Goal: Task Accomplishment & Management: Manage account settings

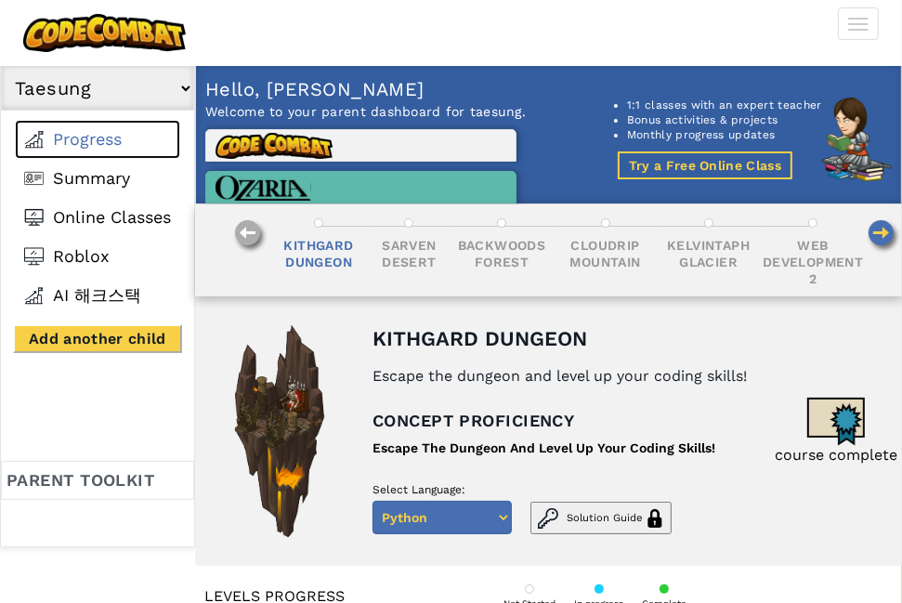
click at [84, 144] on span "Progress" at bounding box center [87, 139] width 69 height 20
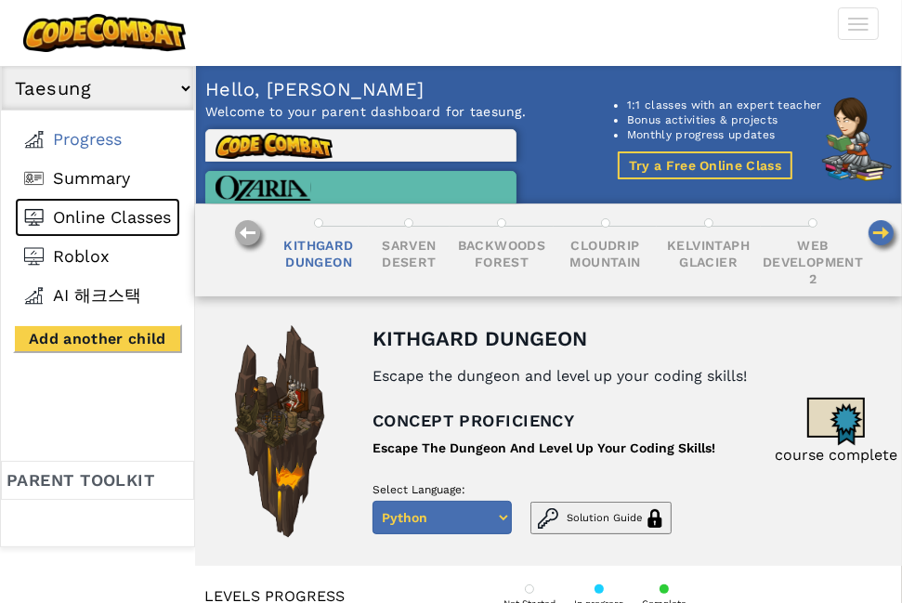
click at [115, 209] on span "Online Classes" at bounding box center [112, 217] width 118 height 20
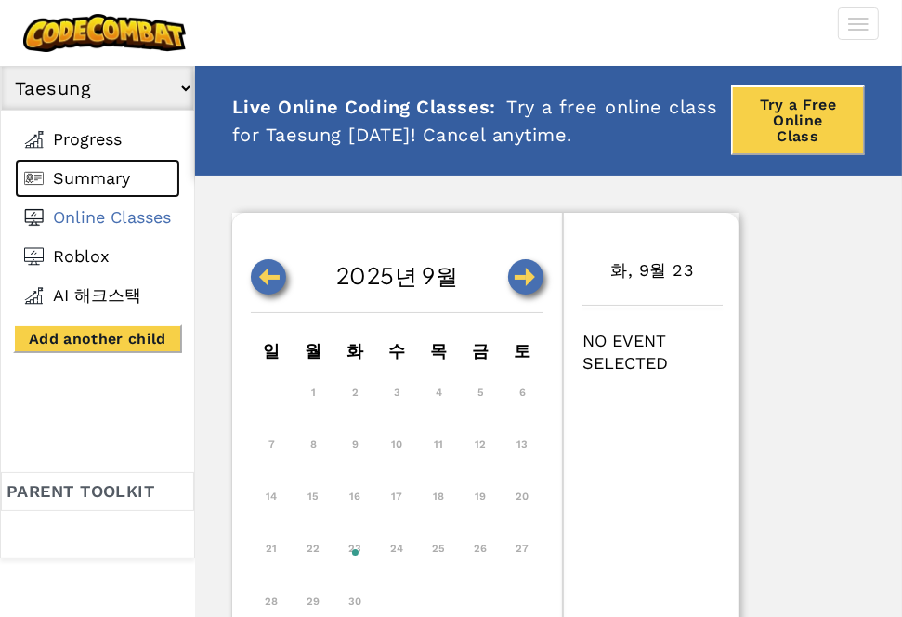
click at [106, 176] on span "Summary" at bounding box center [91, 178] width 77 height 20
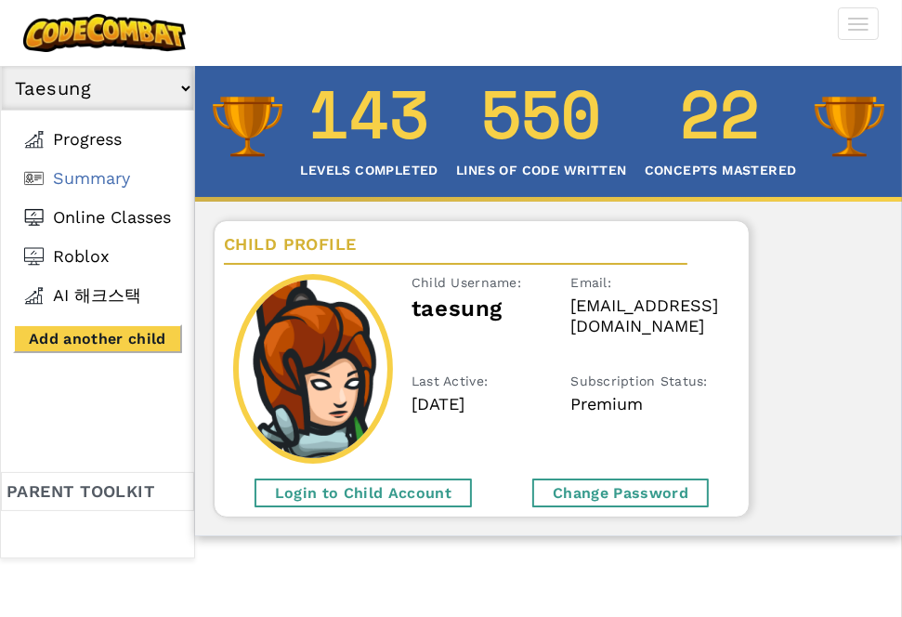
scroll to position [186, 0]
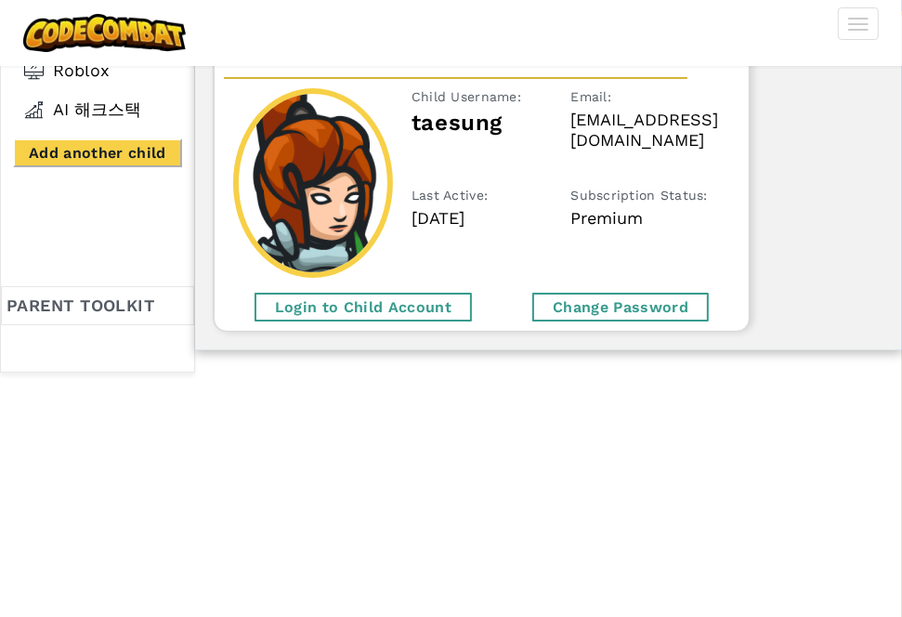
click at [369, 312] on div "Login to Child Account" at bounding box center [363, 307] width 217 height 29
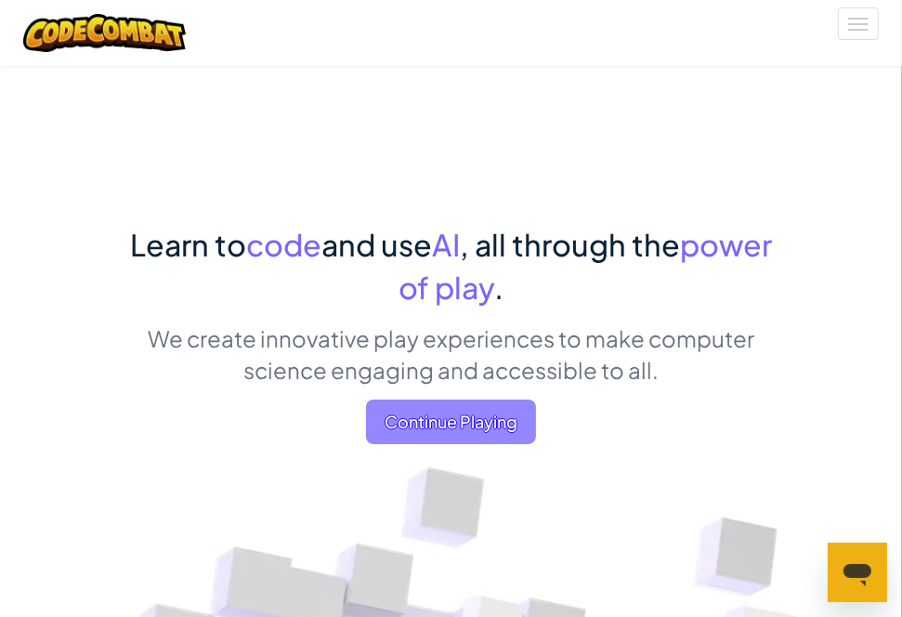
click at [479, 429] on span "Continue Playing" at bounding box center [451, 421] width 170 height 45
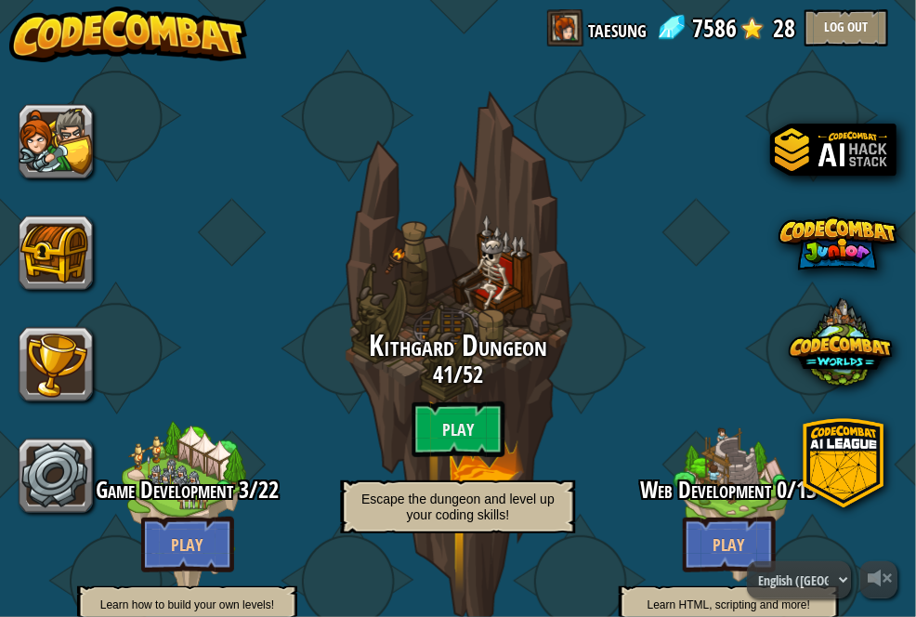
click at [129, 27] on img at bounding box center [128, 35] width 238 height 56
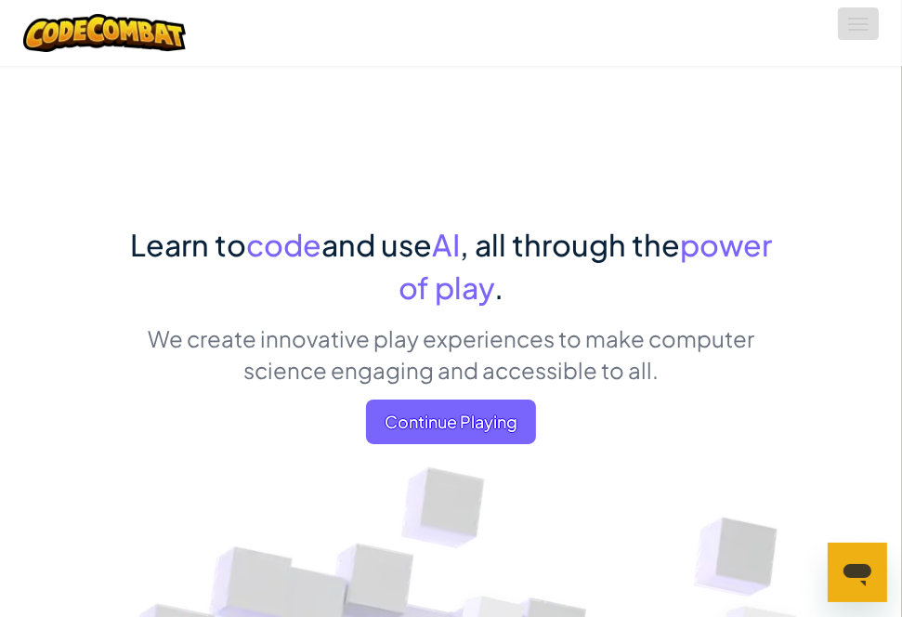
click at [858, 18] on span at bounding box center [858, 19] width 20 height 2
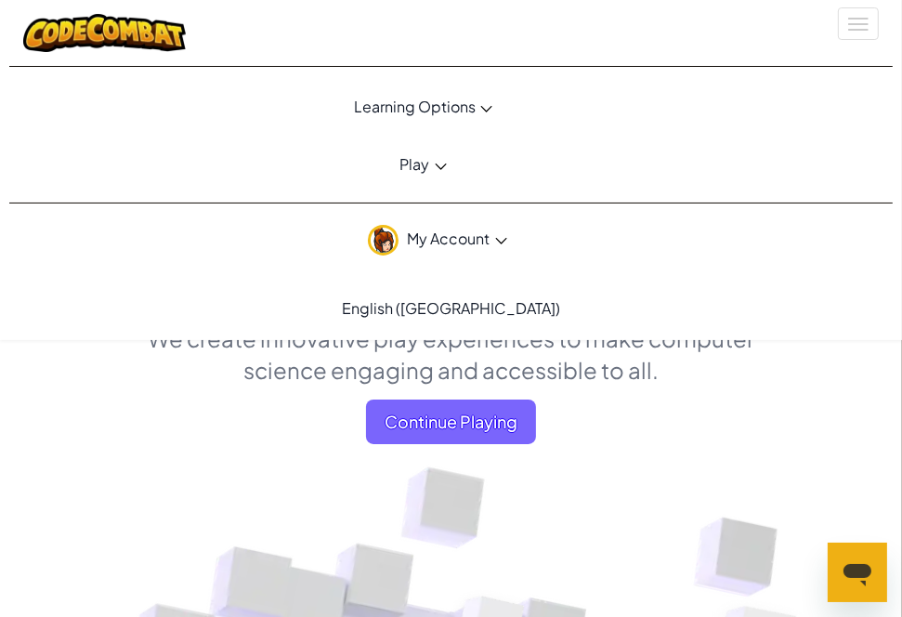
click at [427, 247] on link "My Account" at bounding box center [437, 239] width 856 height 59
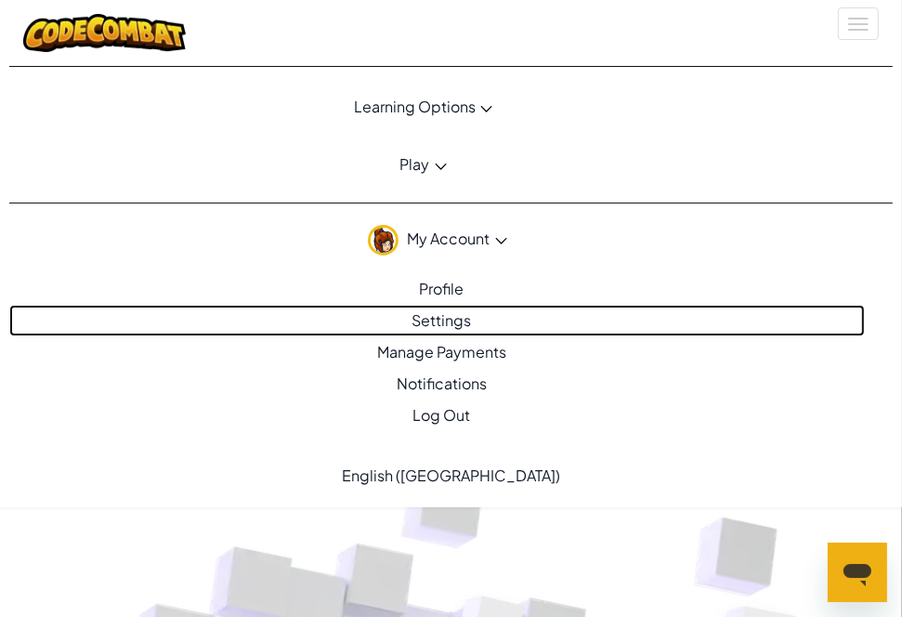
click at [444, 320] on link "Settings" at bounding box center [437, 321] width 856 height 32
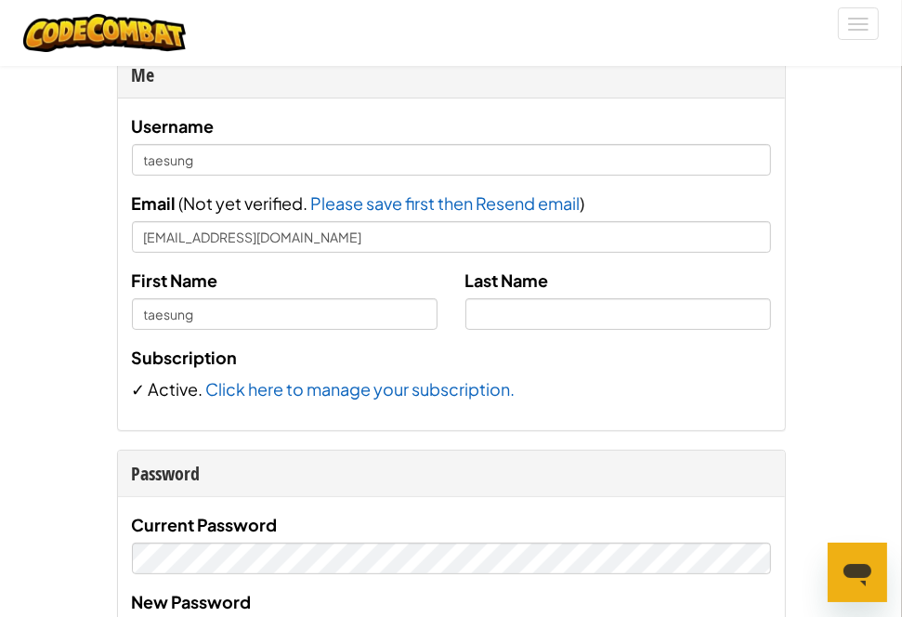
scroll to position [186, 0]
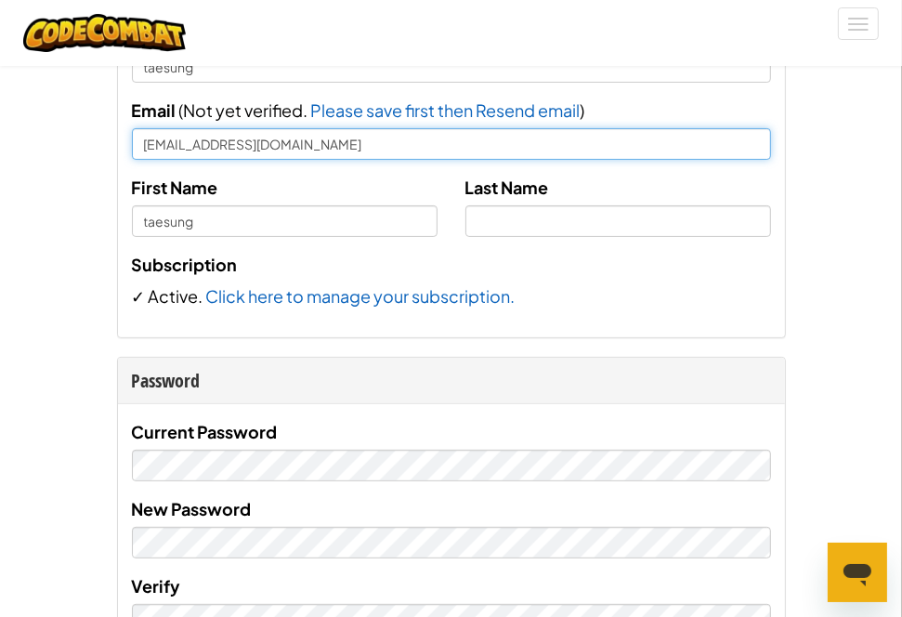
click at [252, 143] on input "[EMAIL_ADDRESS][DOMAIN_NAME]" at bounding box center [451, 144] width 639 height 32
click at [396, 138] on input "vf" at bounding box center [451, 144] width 639 height 32
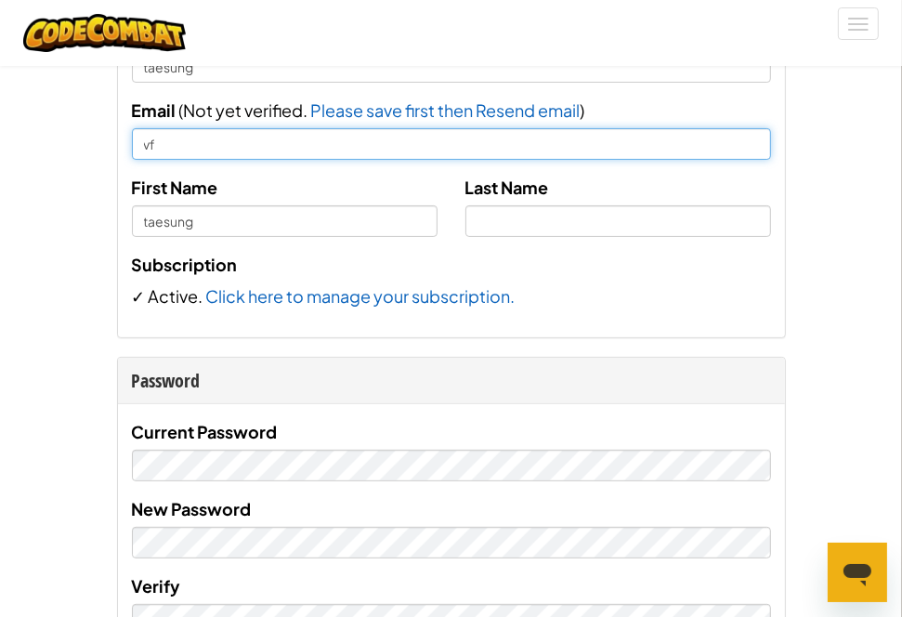
click at [224, 145] on input "vf" at bounding box center [451, 144] width 639 height 32
type input "[EMAIL_ADDRESS][DOMAIN_NAME]"
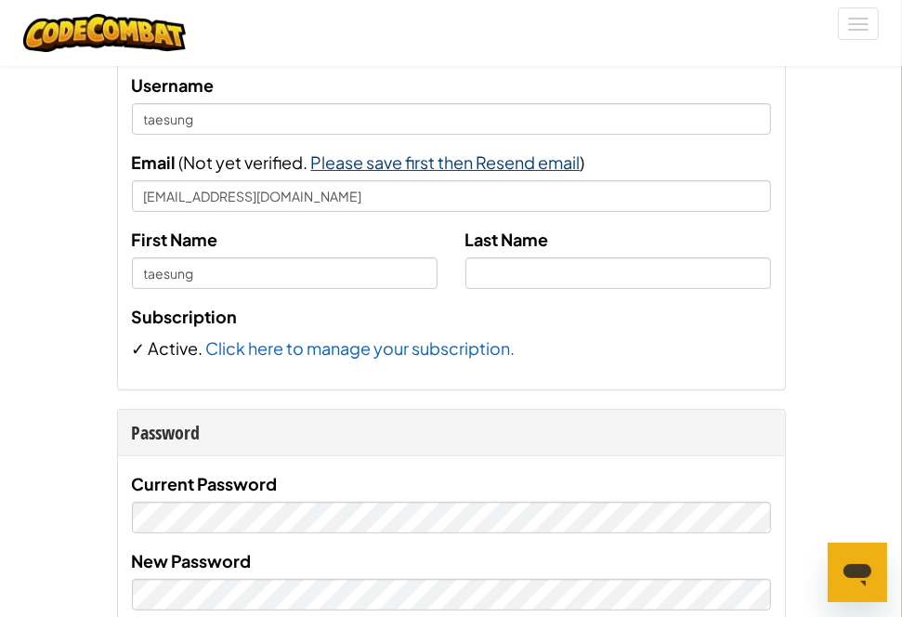
scroll to position [93, 0]
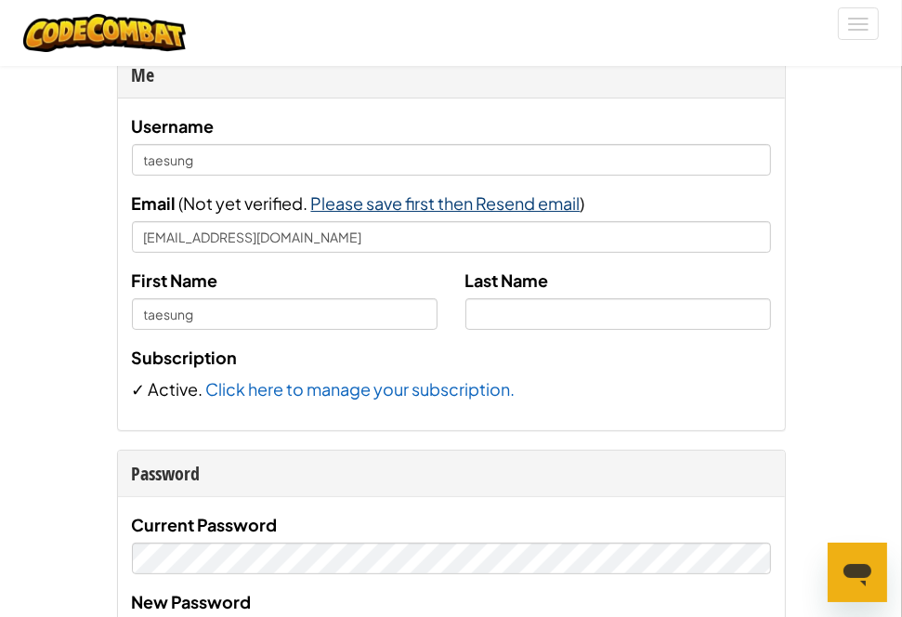
click at [491, 205] on span "Please save first then Resend email" at bounding box center [445, 202] width 269 height 21
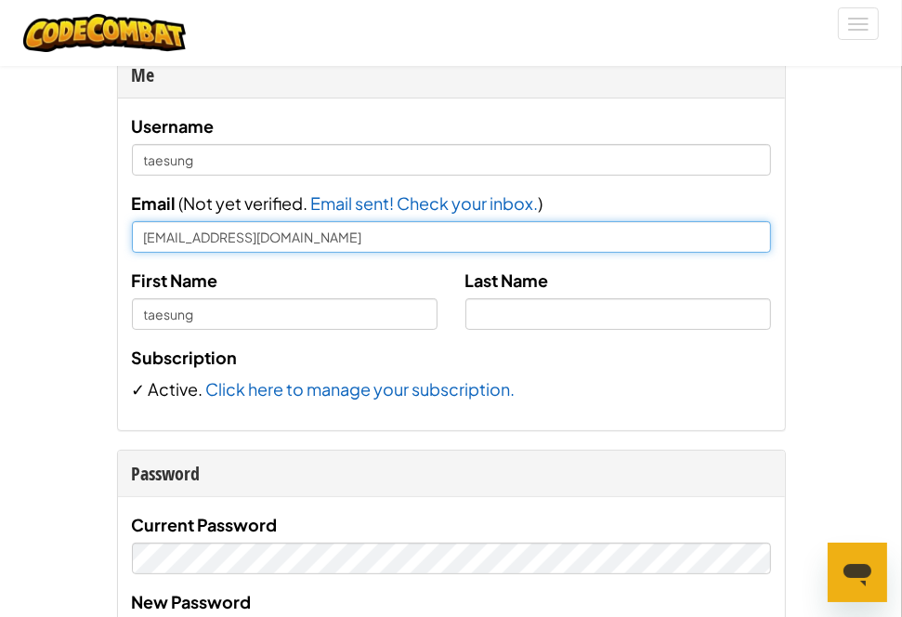
click at [281, 237] on input "[EMAIL_ADDRESS][DOMAIN_NAME]" at bounding box center [451, 237] width 639 height 32
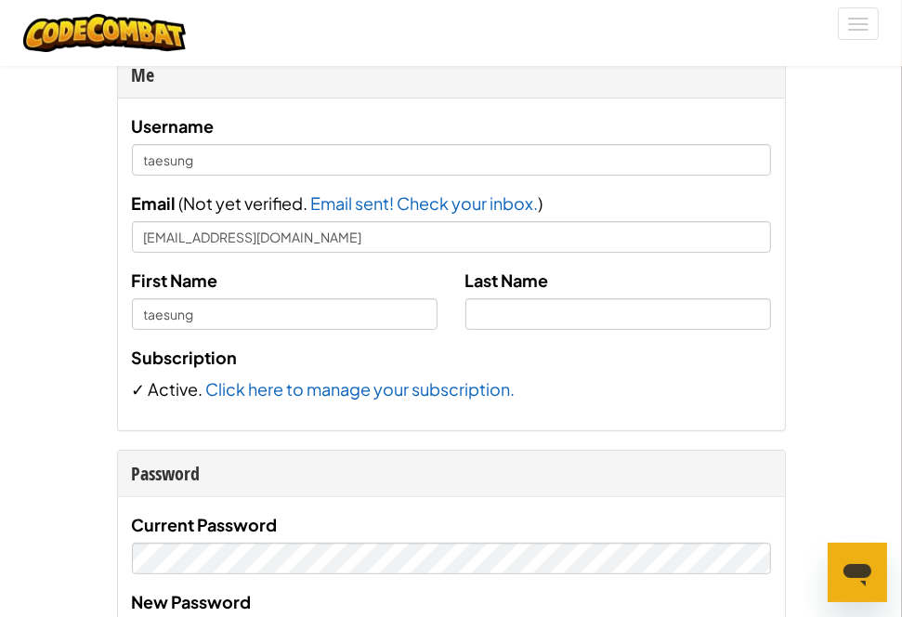
drag, startPoint x: 882, startPoint y: 346, endPoint x: 830, endPoint y: 398, distance: 73.6
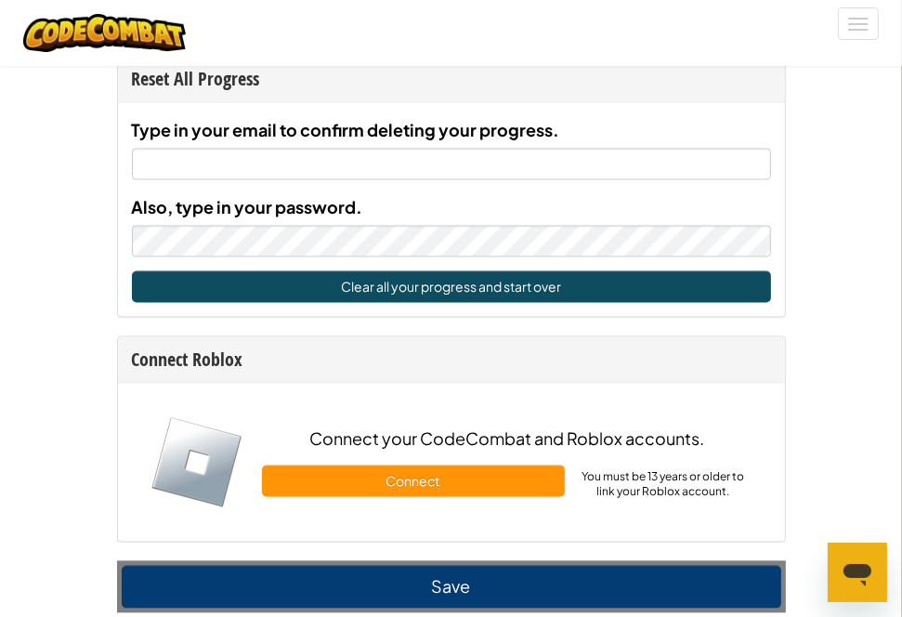
scroll to position [2508, 0]
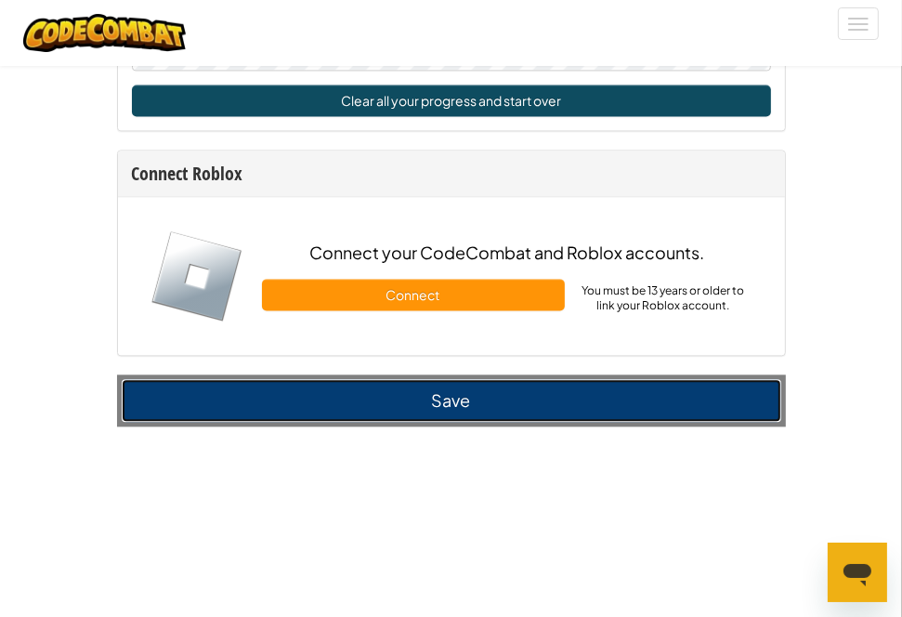
click at [486, 402] on button "Save" at bounding box center [452, 400] width 660 height 43
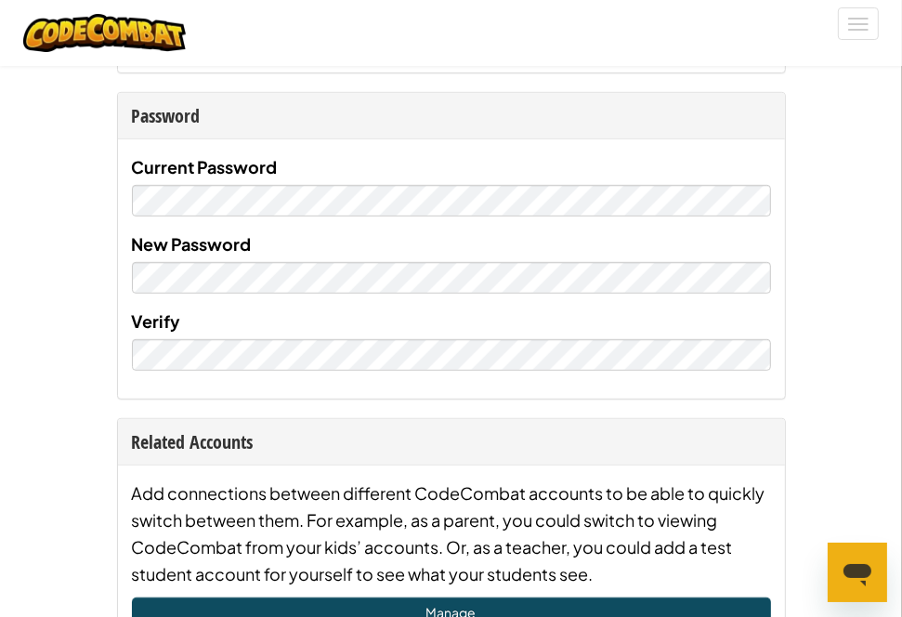
scroll to position [0, 0]
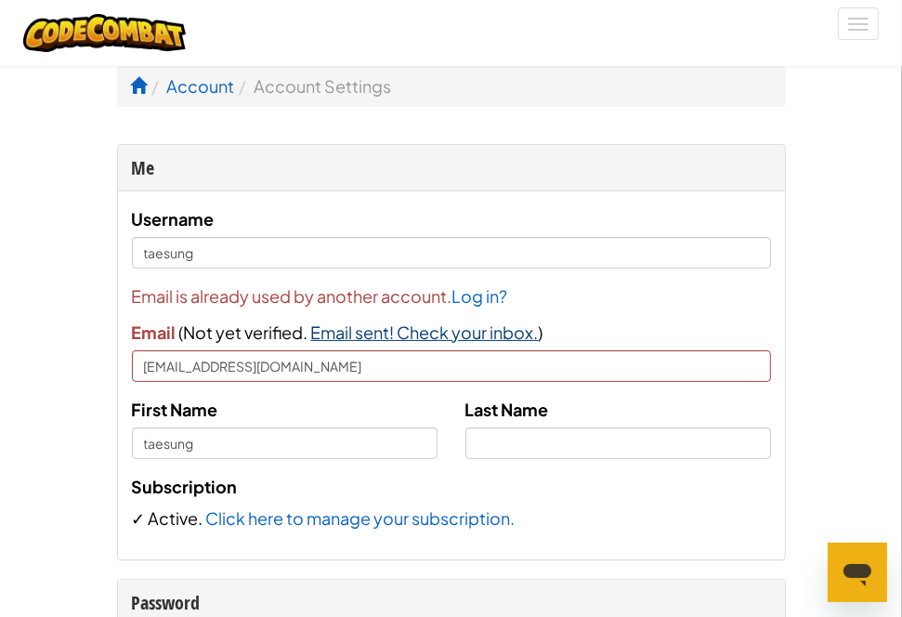
click at [412, 332] on span "Email sent! Check your inbox." at bounding box center [425, 331] width 228 height 21
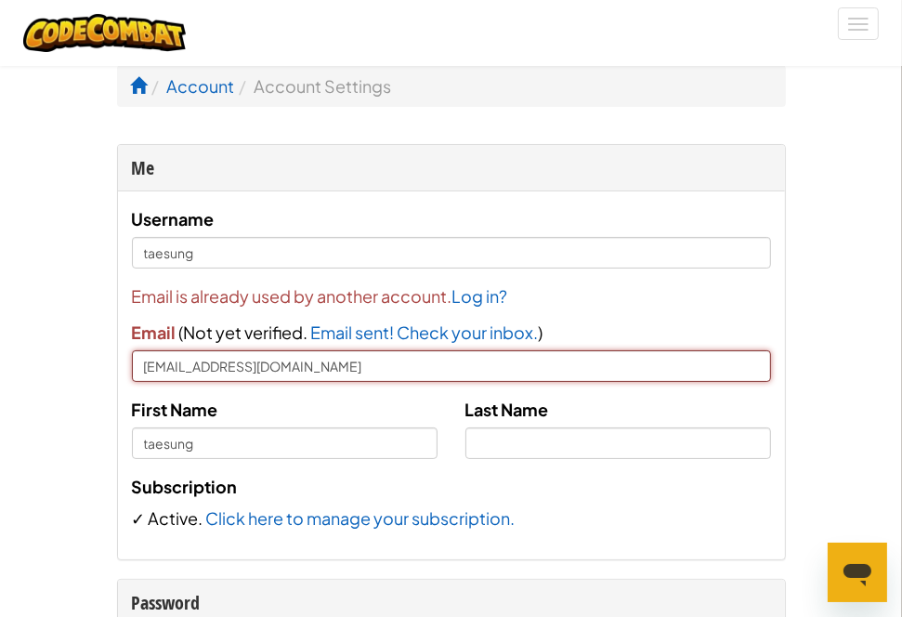
click at [331, 360] on input "[EMAIL_ADDRESS][DOMAIN_NAME]" at bounding box center [451, 366] width 639 height 32
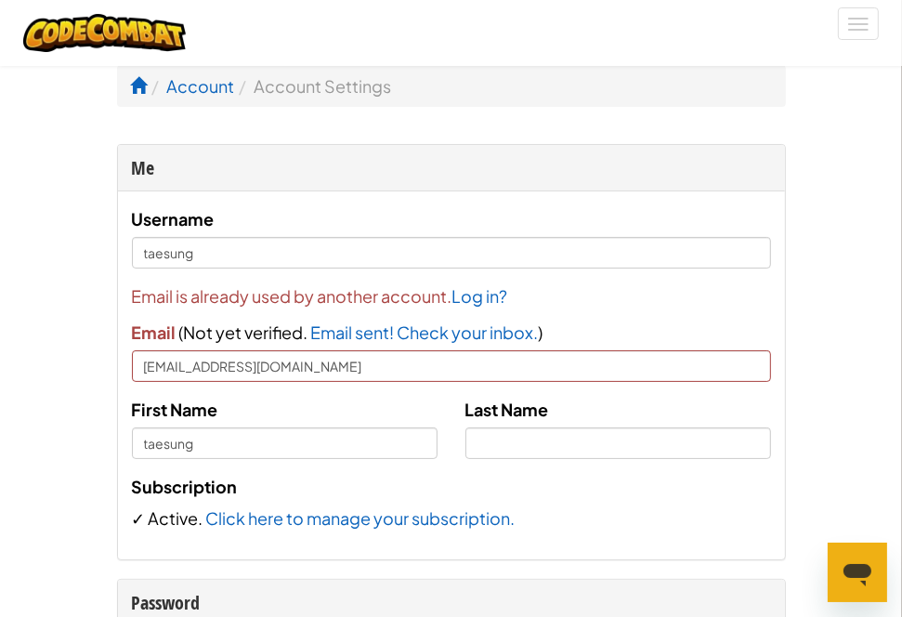
click at [667, 329] on div "Email is already used by another account. Log in? Email ( Not yet verified. Ple…" at bounding box center [451, 331] width 639 height 99
click at [468, 299] on link "Log in?" at bounding box center [480, 295] width 56 height 21
click at [488, 305] on link "Log in?" at bounding box center [480, 295] width 56 height 21
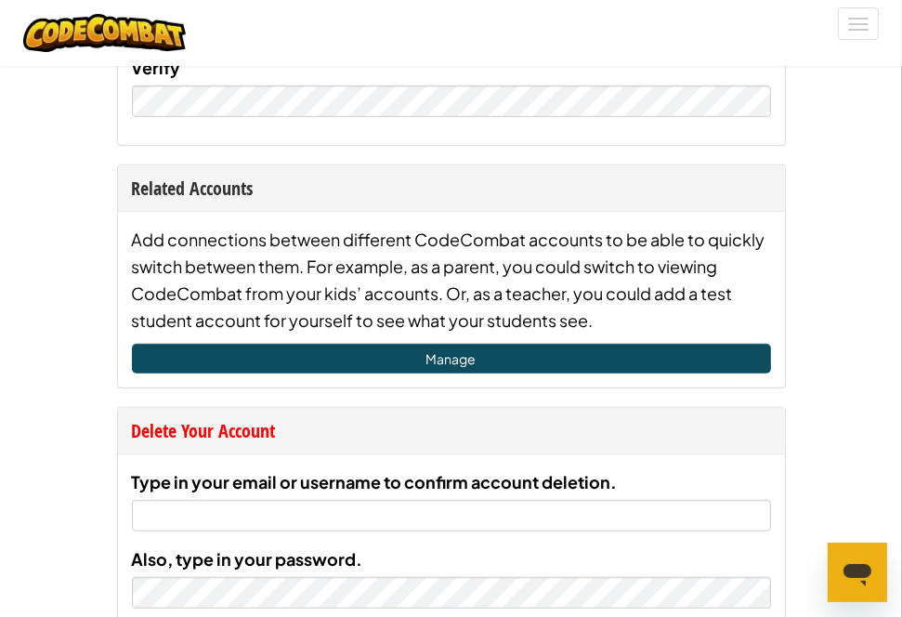
scroll to position [743, 0]
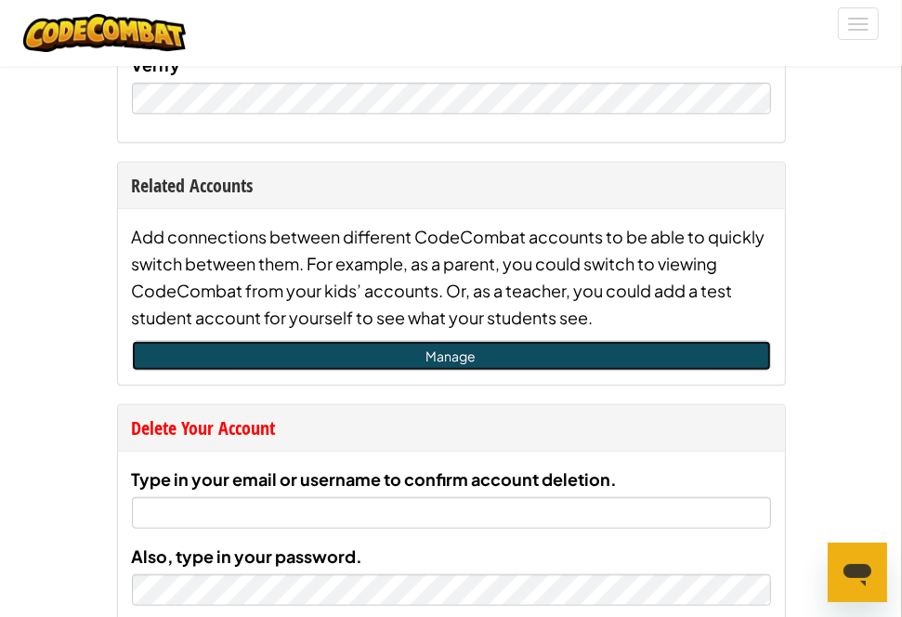
click at [469, 361] on link "Manage" at bounding box center [451, 356] width 639 height 30
